Goal: Task Accomplishment & Management: Manage account settings

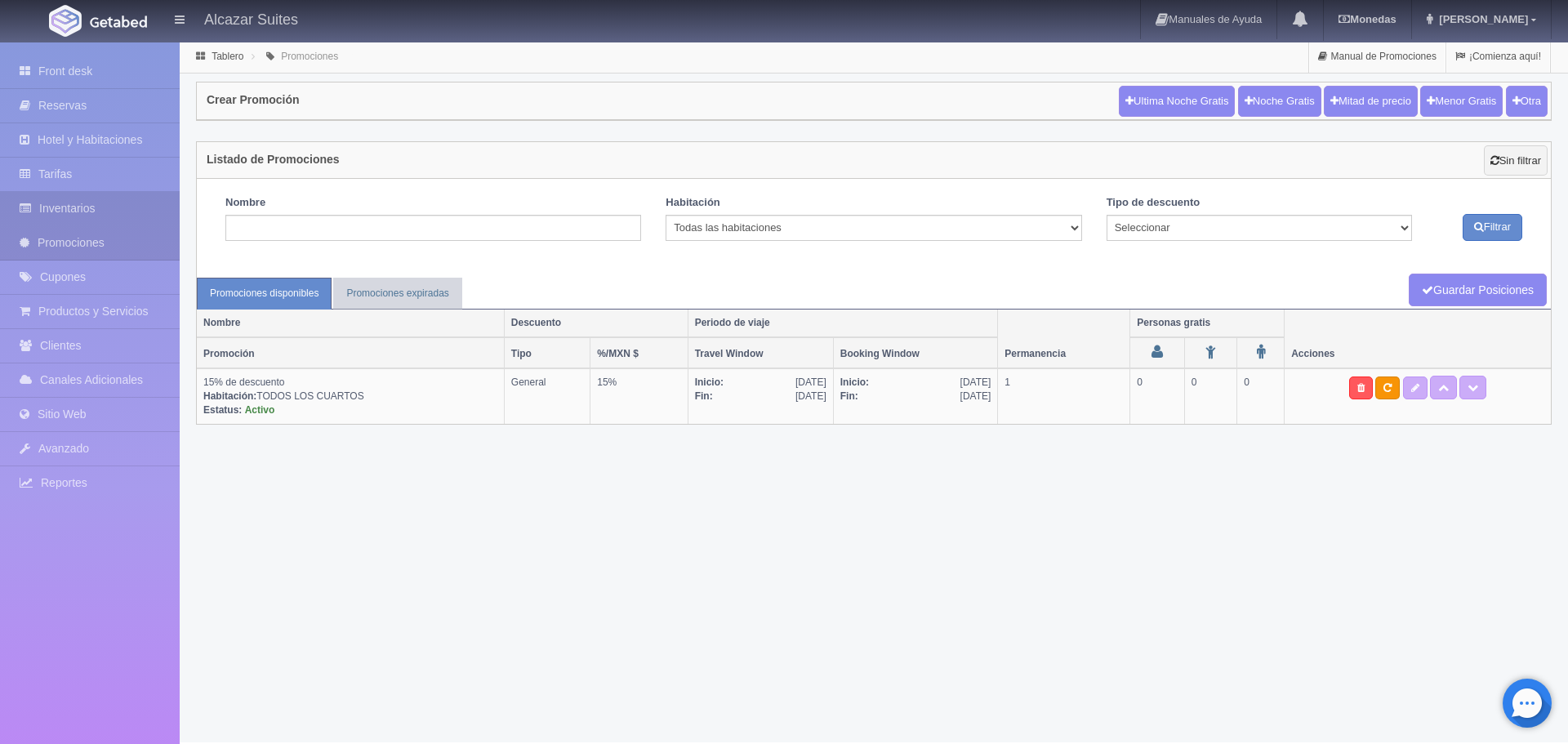
click at [82, 203] on link "Inventarios" at bounding box center [90, 208] width 179 height 34
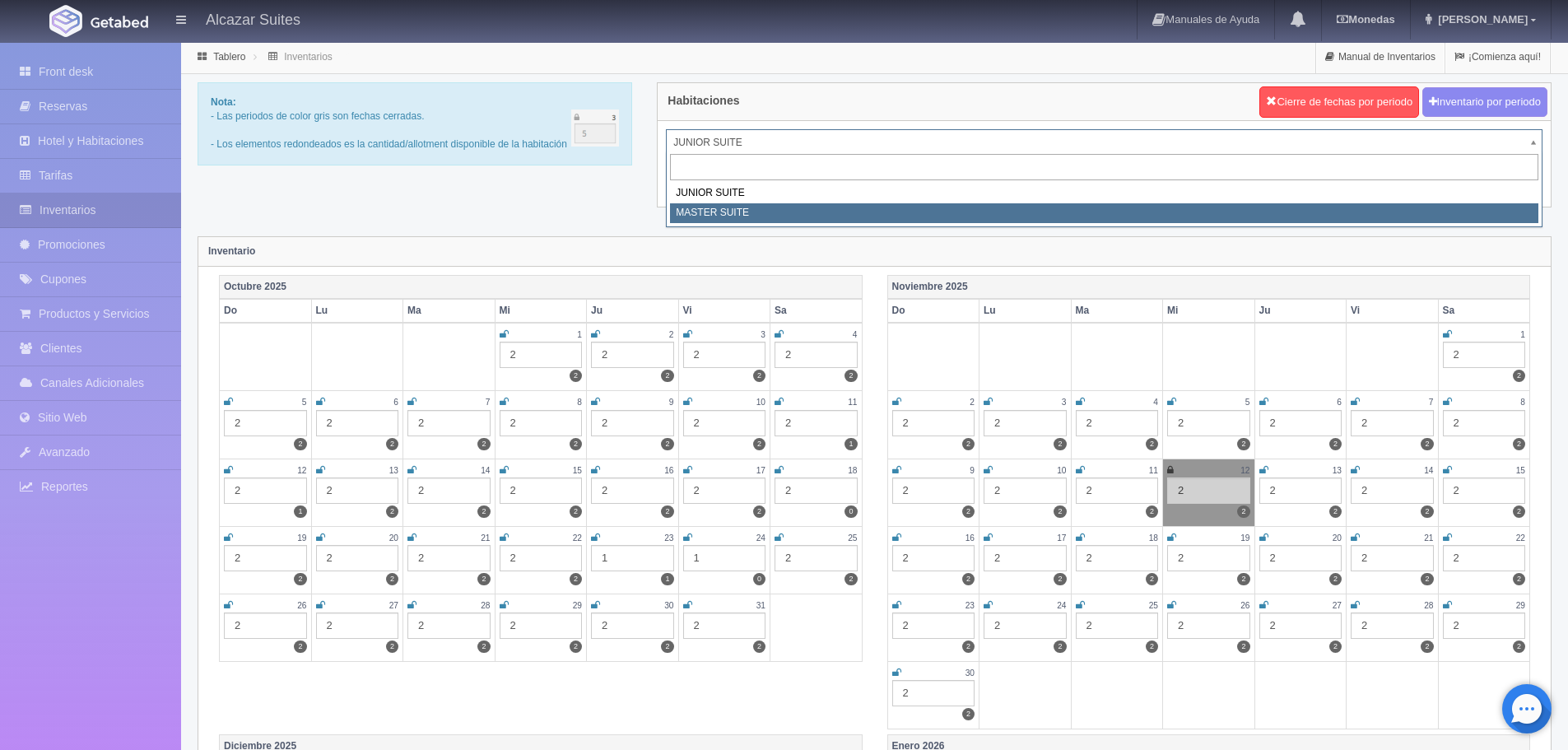
select select "305"
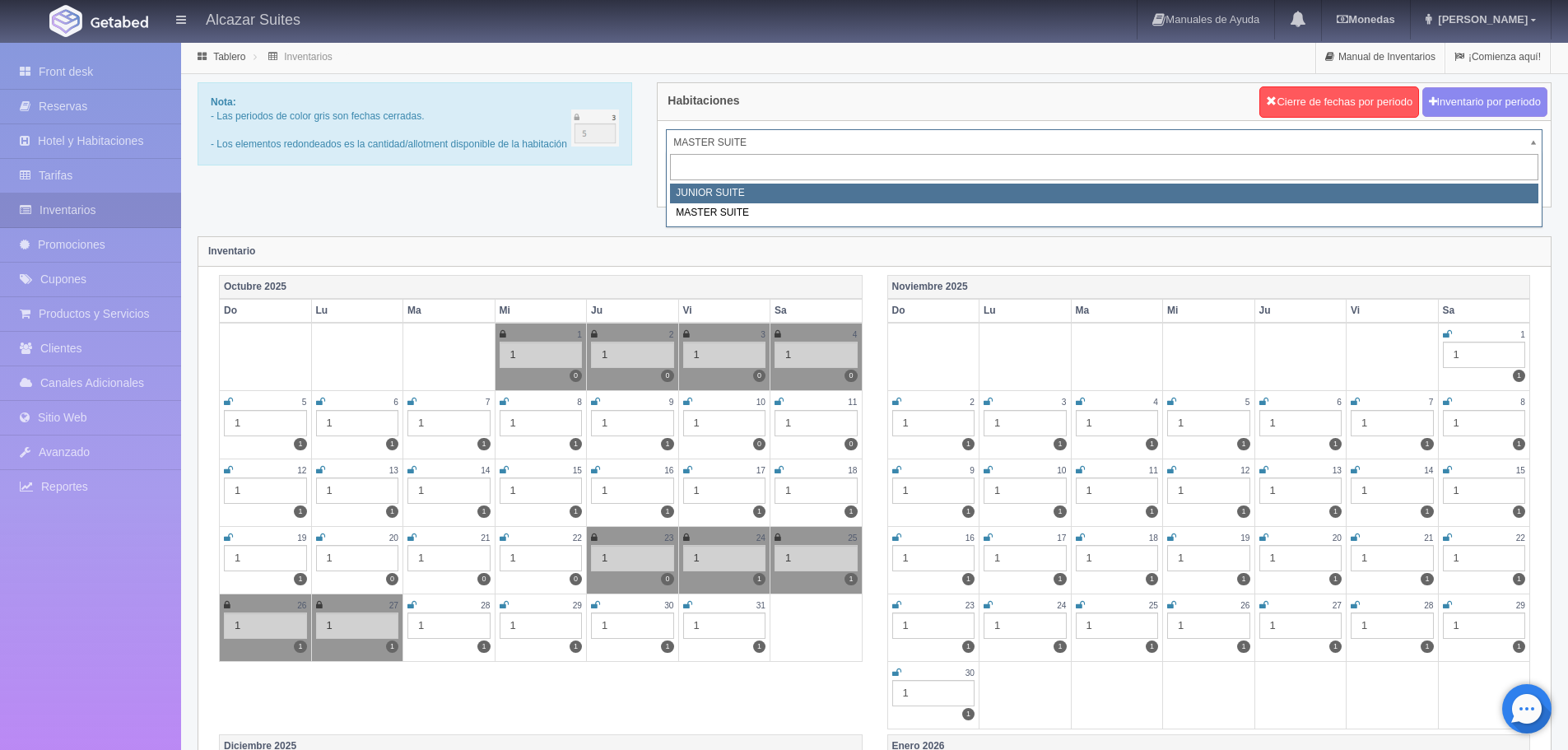
select select "304"
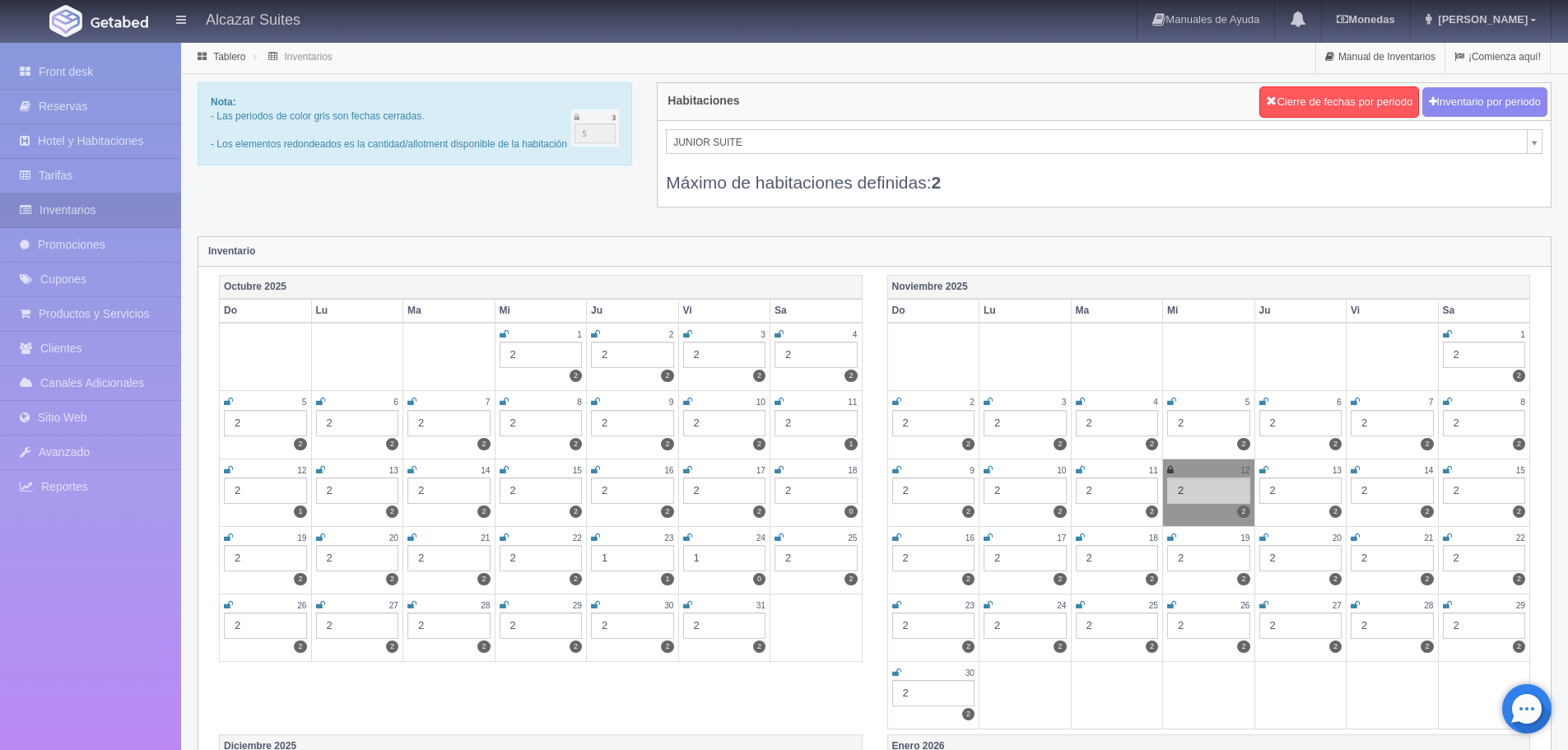
click at [541, 358] on div "2" at bounding box center [541, 355] width 83 height 27
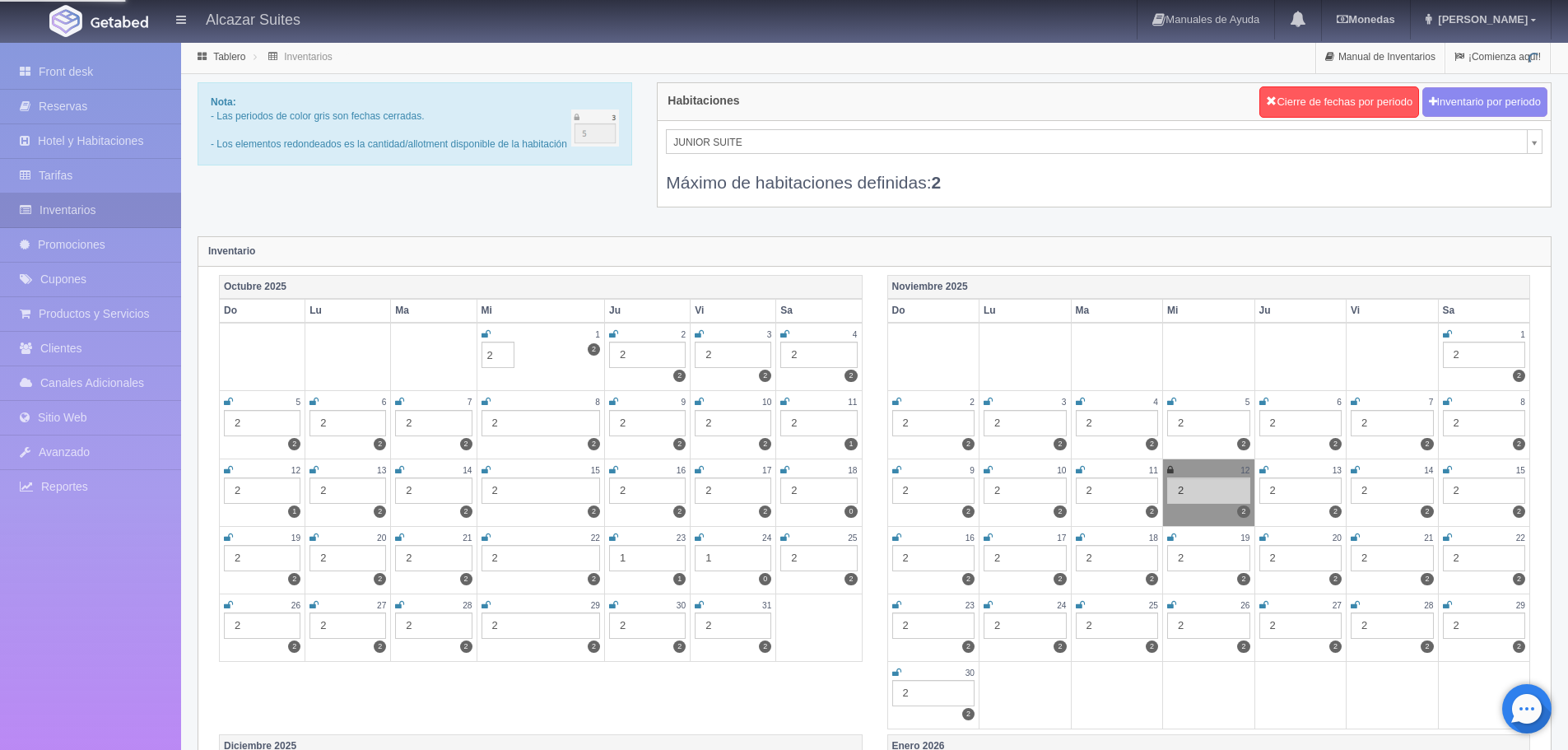
click at [640, 703] on div "Octubre 2025 Do Lu Ma Mi Ju Vi Sa 1 2 2 2 2 2 2 3 2 2 4 2 2 5 2 2 6 2 2 7 2 2 8…" at bounding box center [874, 504] width 1337 height 460
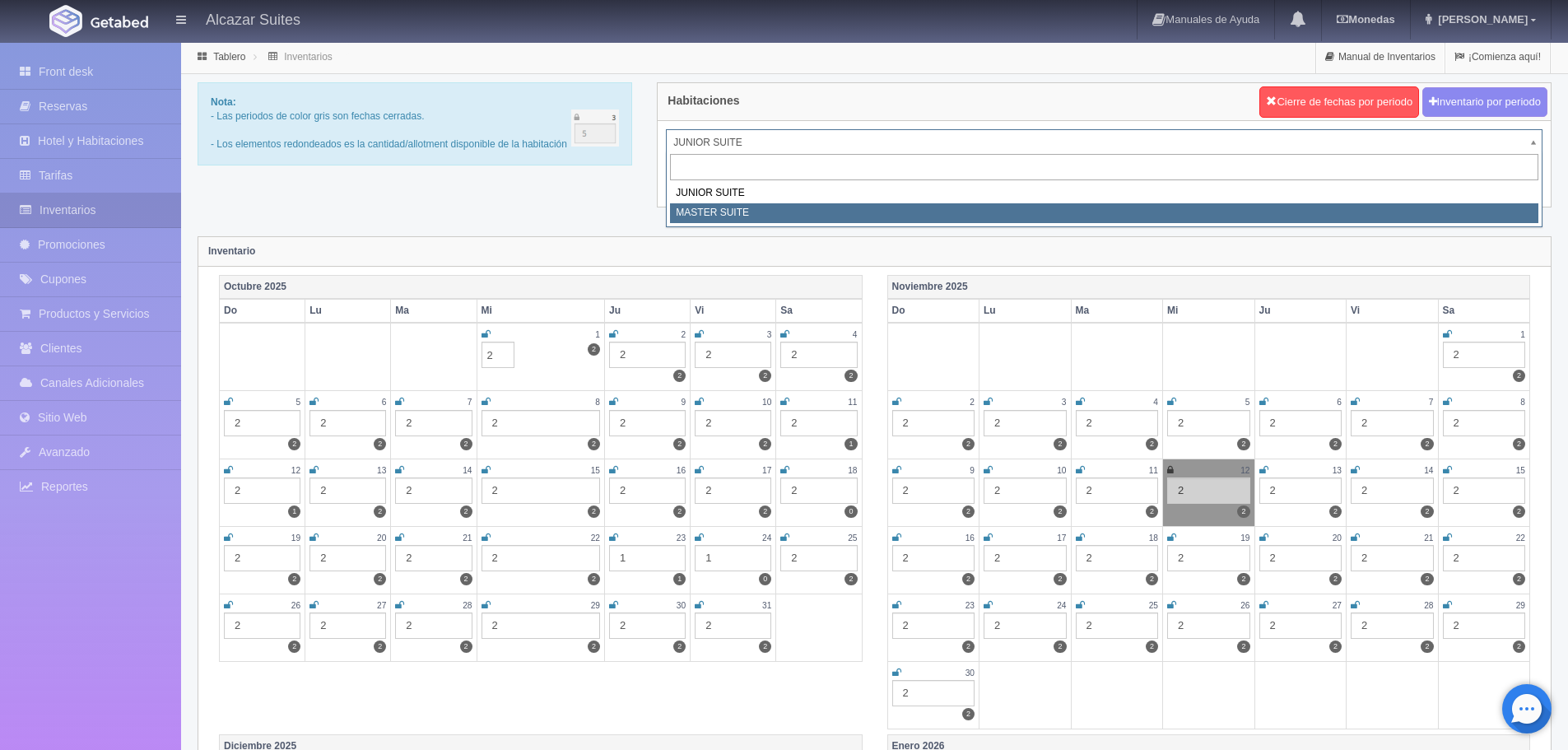
select select "305"
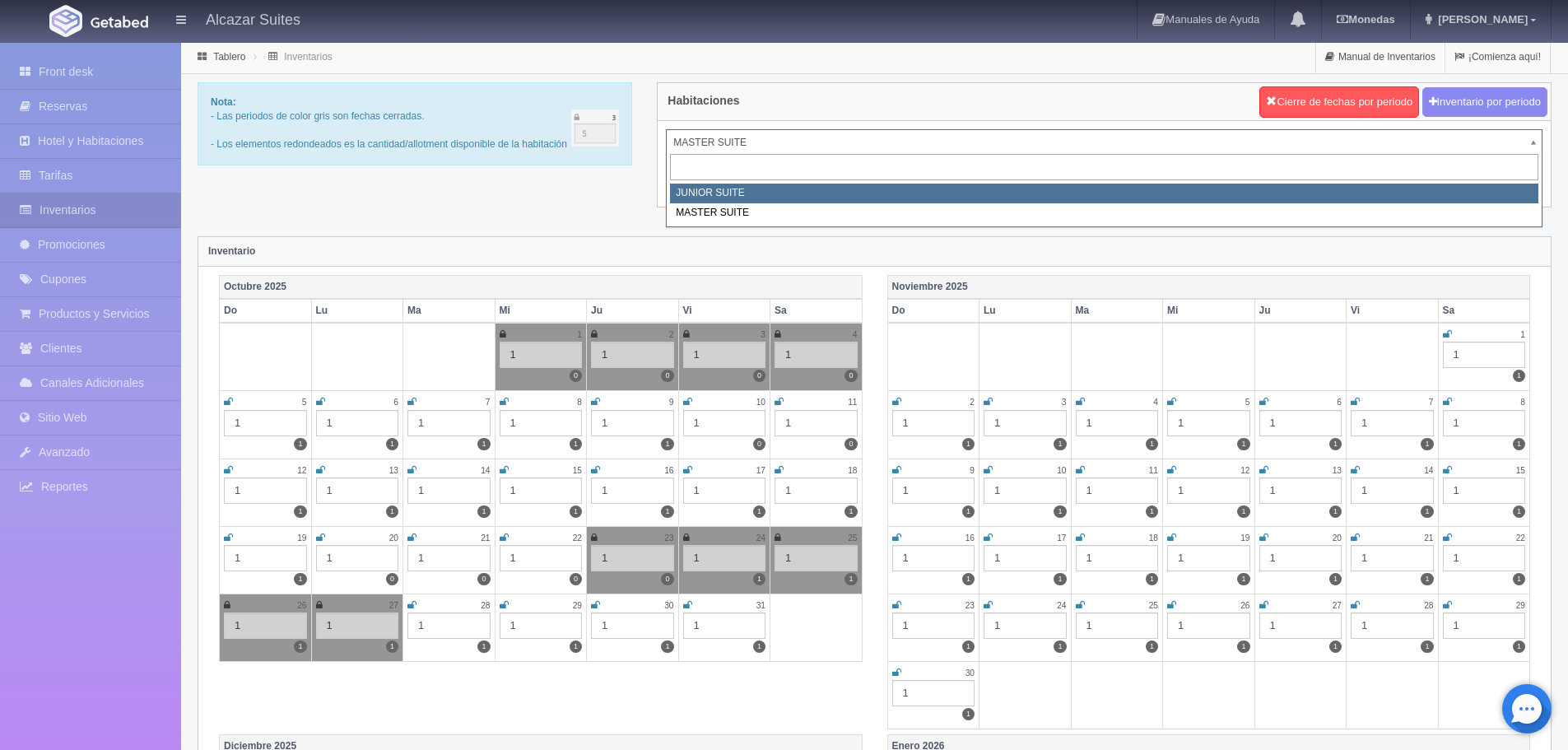
select select "304"
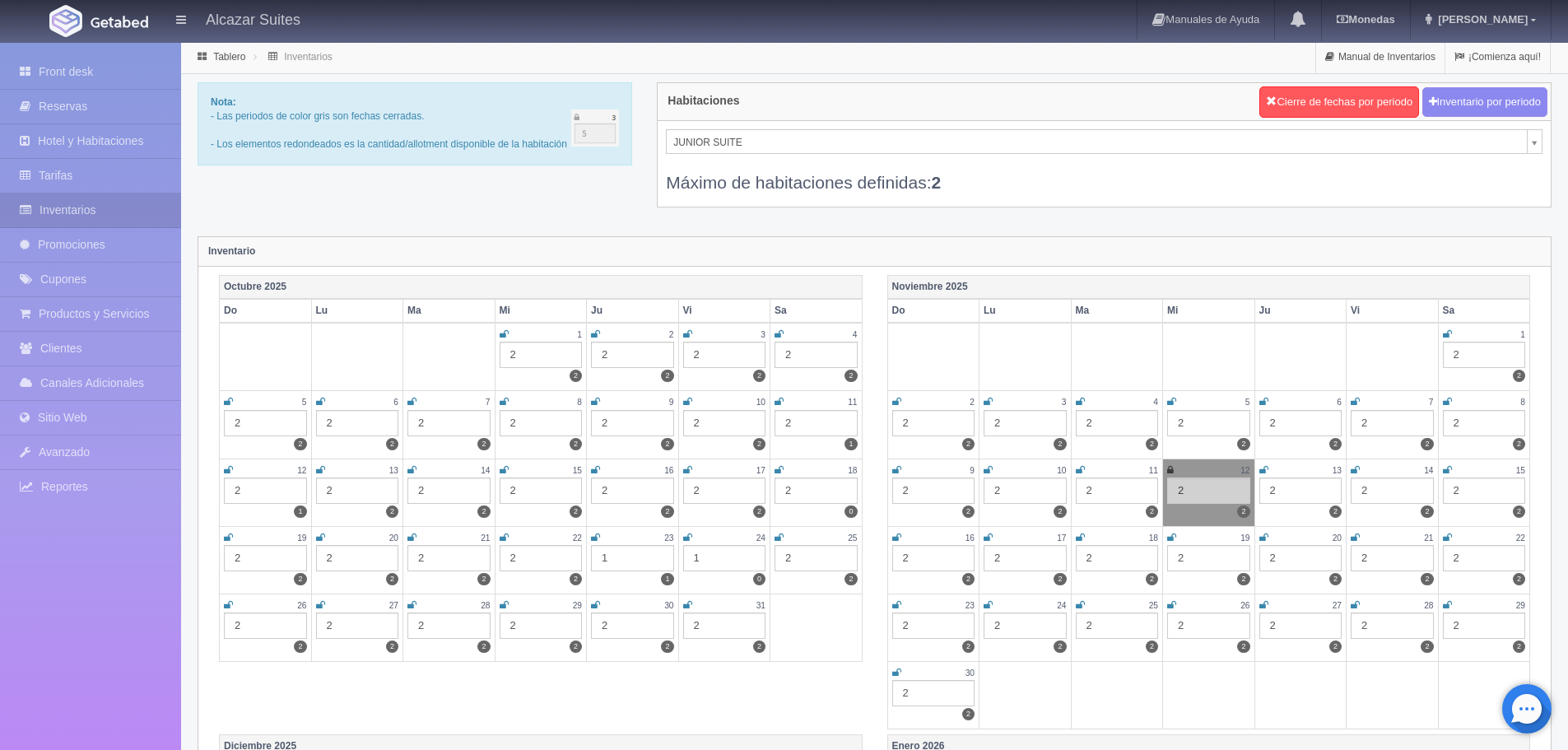
click at [651, 559] on div "1" at bounding box center [633, 558] width 83 height 27
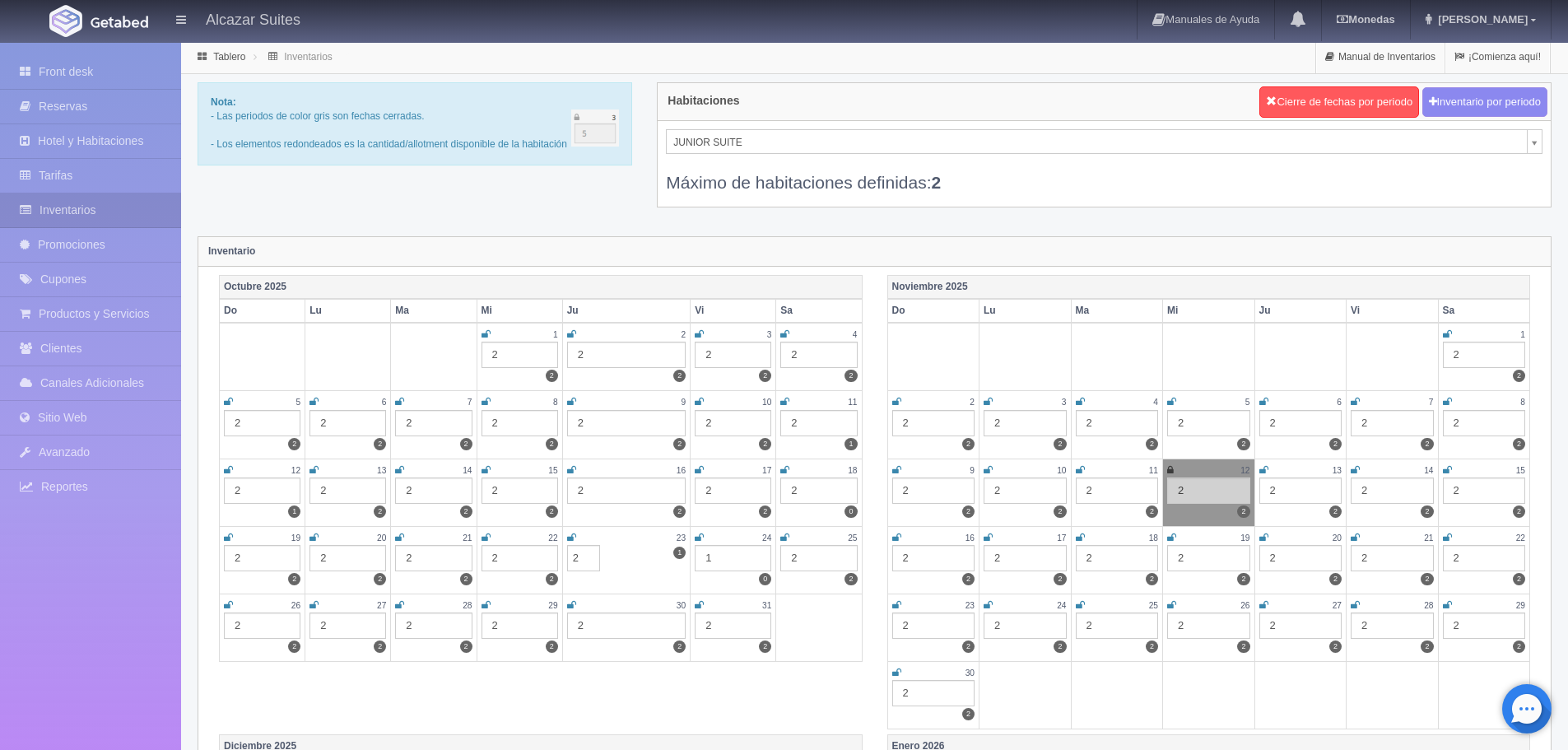
type input "2"
click at [727, 553] on div "1" at bounding box center [733, 558] width 76 height 27
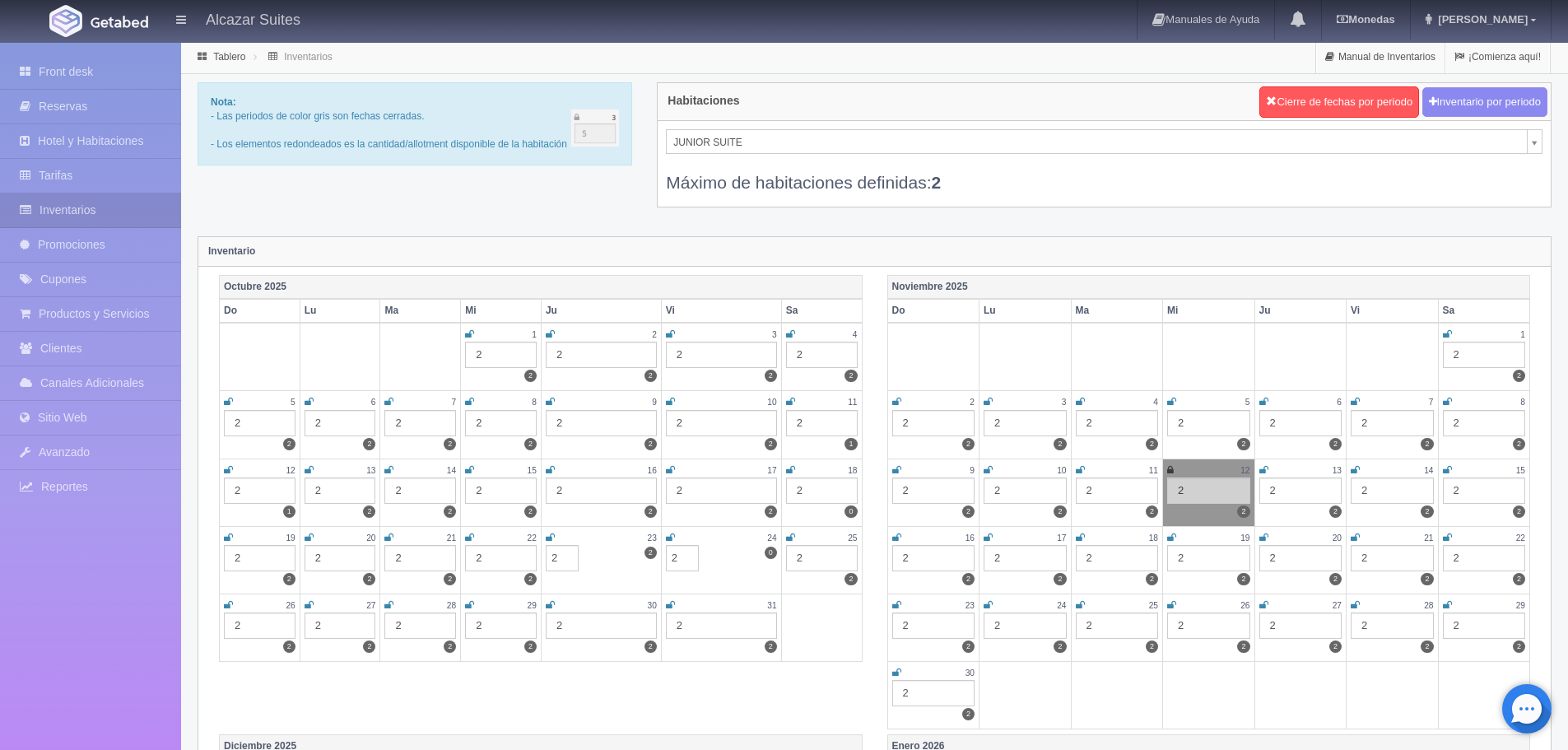
type input "2"
click at [431, 711] on div "Octubre 2025 Do Lu Ma Mi Ju Vi Sa 1 2 2 2 2 2 3 2 2 4 2 2 5 2 2 6 2 2 7 2 2 8 2…" at bounding box center [874, 504] width 1337 height 460
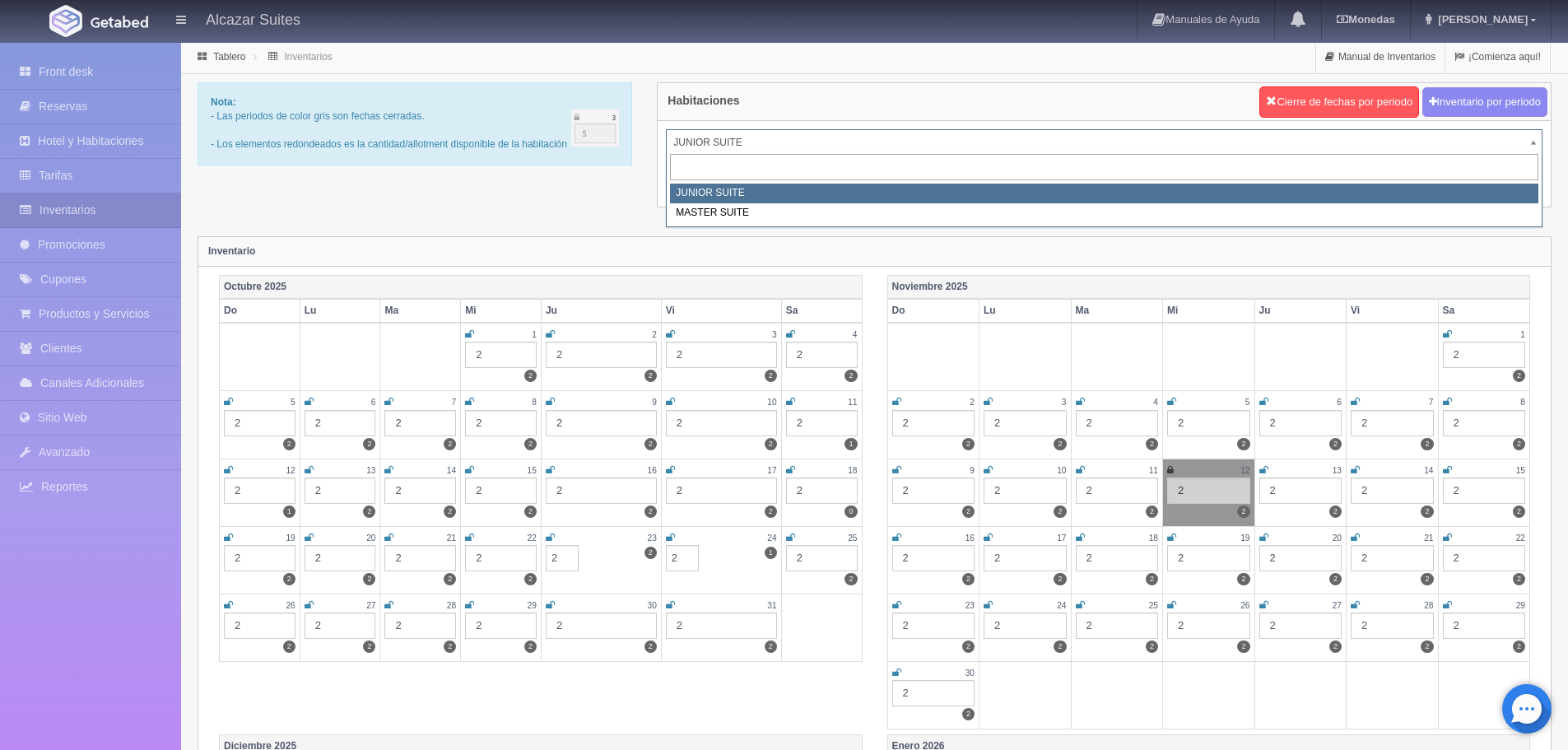
drag, startPoint x: 815, startPoint y: 144, endPoint x: 798, endPoint y: 155, distance: 20.2
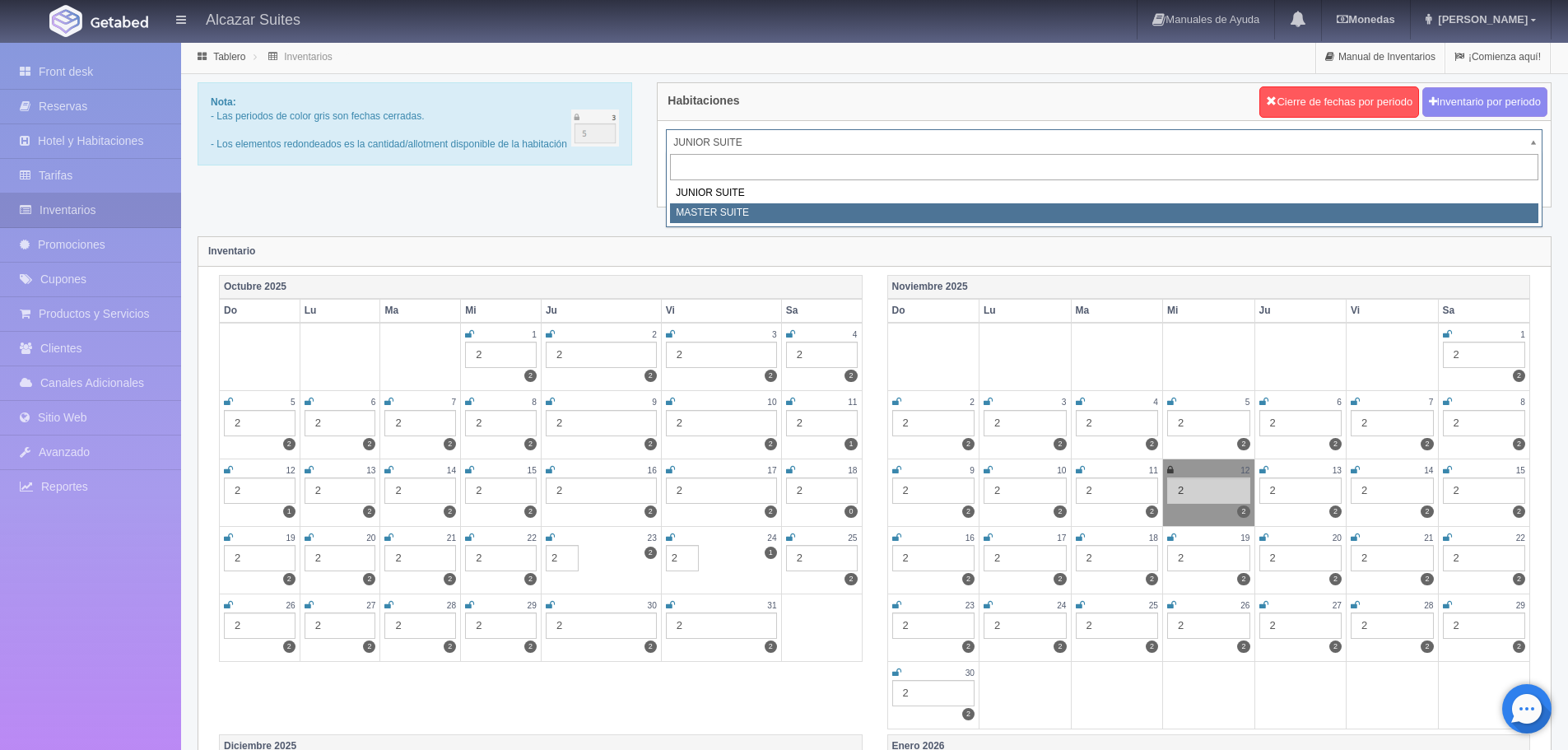
select select "305"
